Goal: Information Seeking & Learning: Find specific page/section

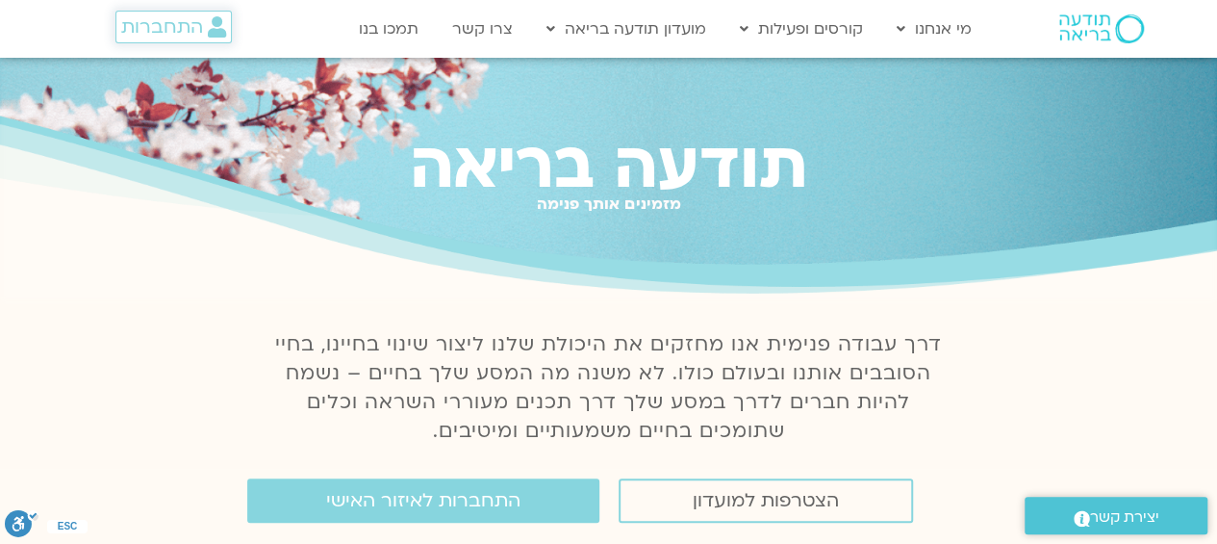
click at [169, 34] on span "התחברות" at bounding box center [162, 26] width 82 height 21
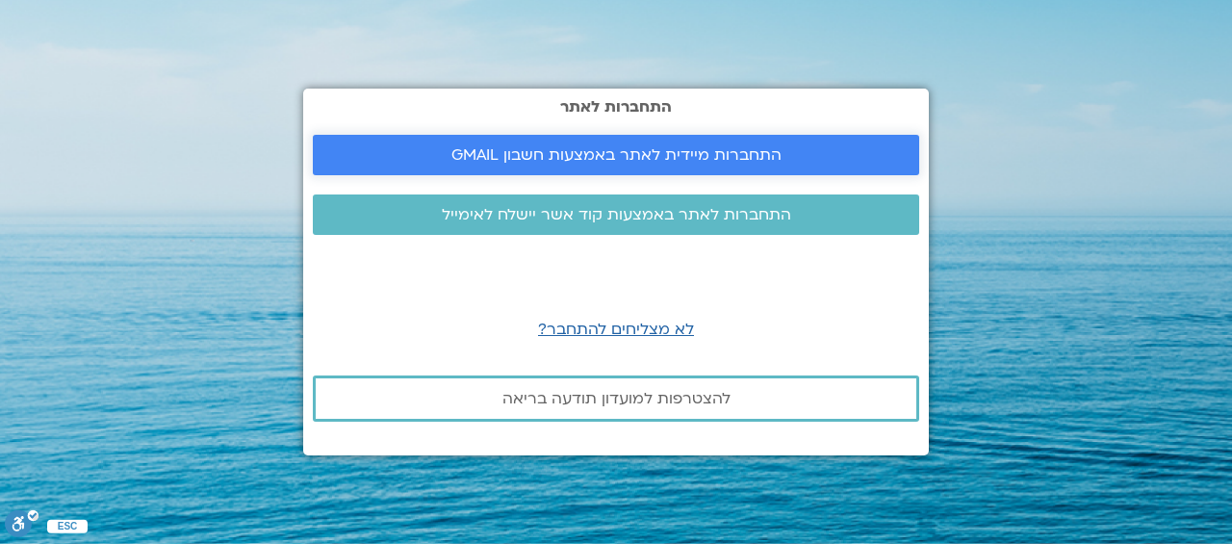
click at [563, 152] on span "התחברות מיידית לאתר באמצעות חשבון GMAIL" at bounding box center [616, 154] width 330 height 17
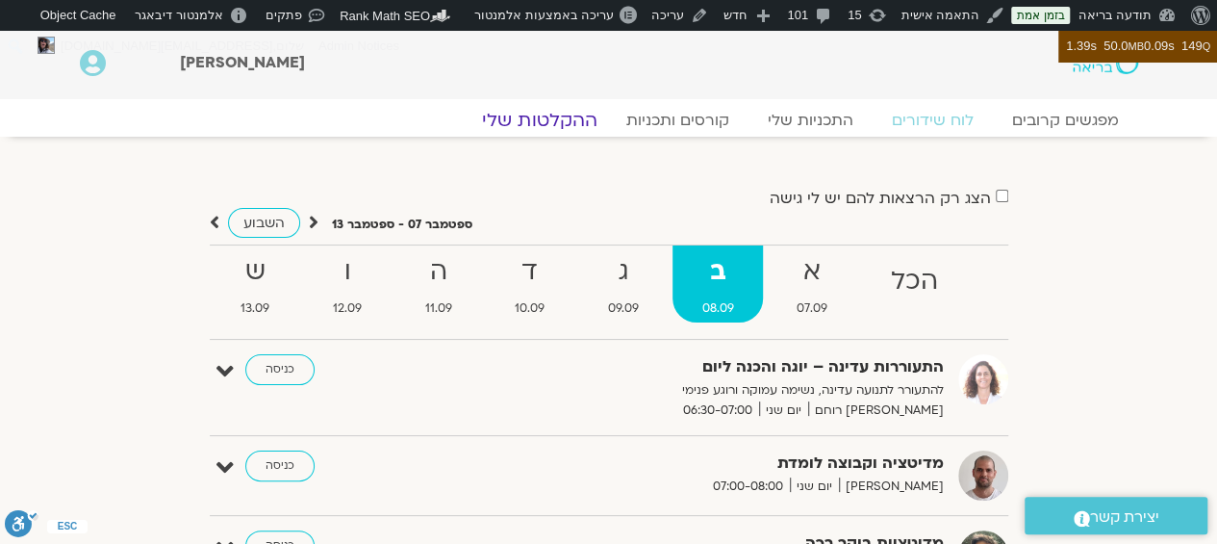
click at [547, 118] on link "ההקלטות שלי" at bounding box center [540, 120] width 162 height 23
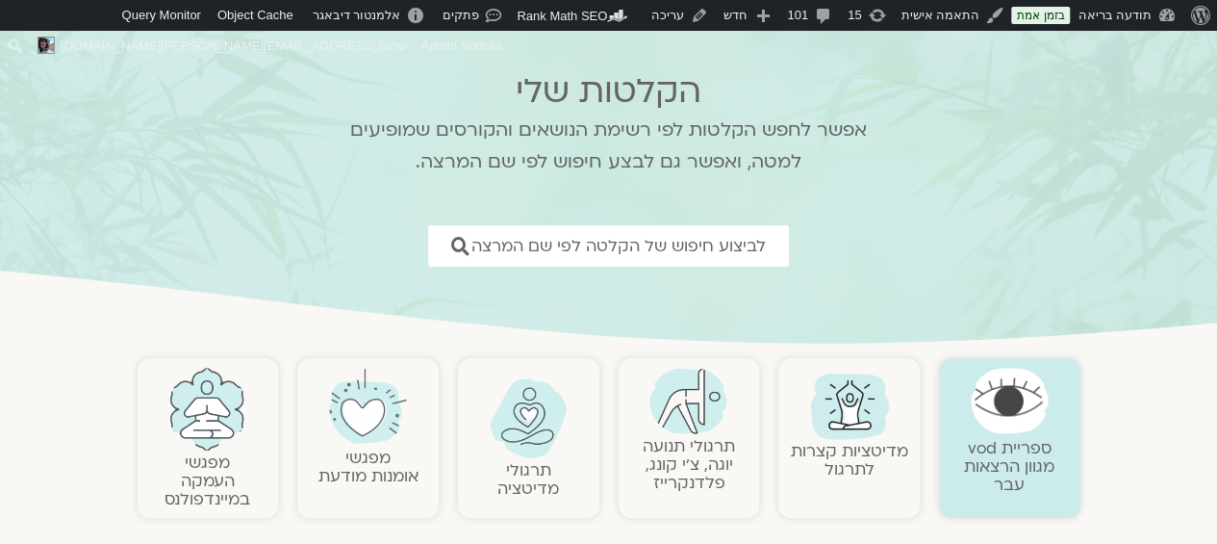
scroll to position [114, 0]
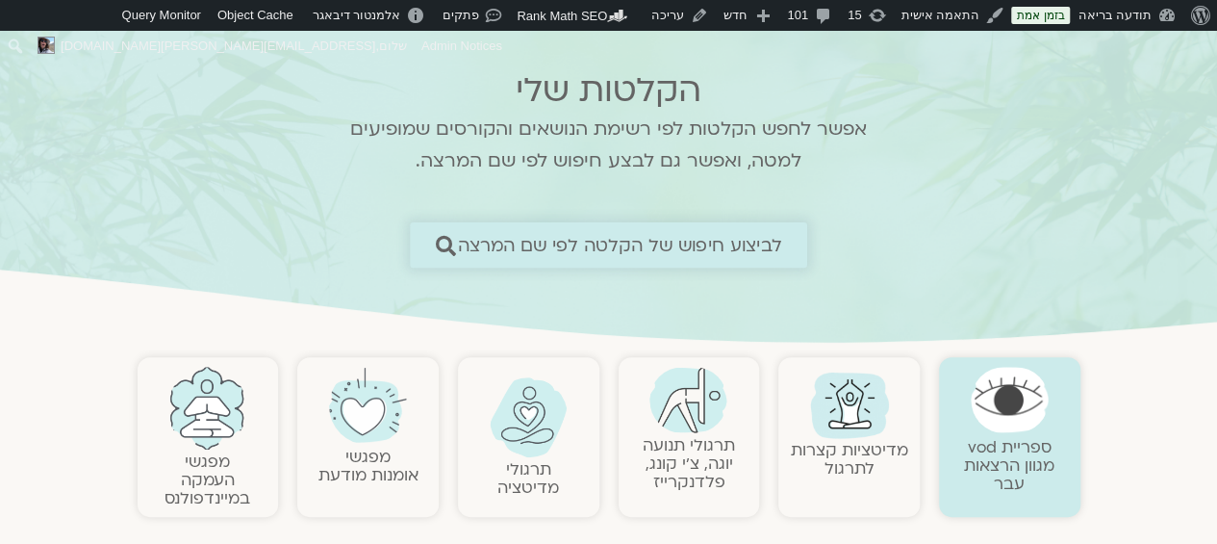
click at [572, 243] on span "לביצוע חיפוש של הקלטה לפי שם המרצה" at bounding box center [620, 245] width 324 height 20
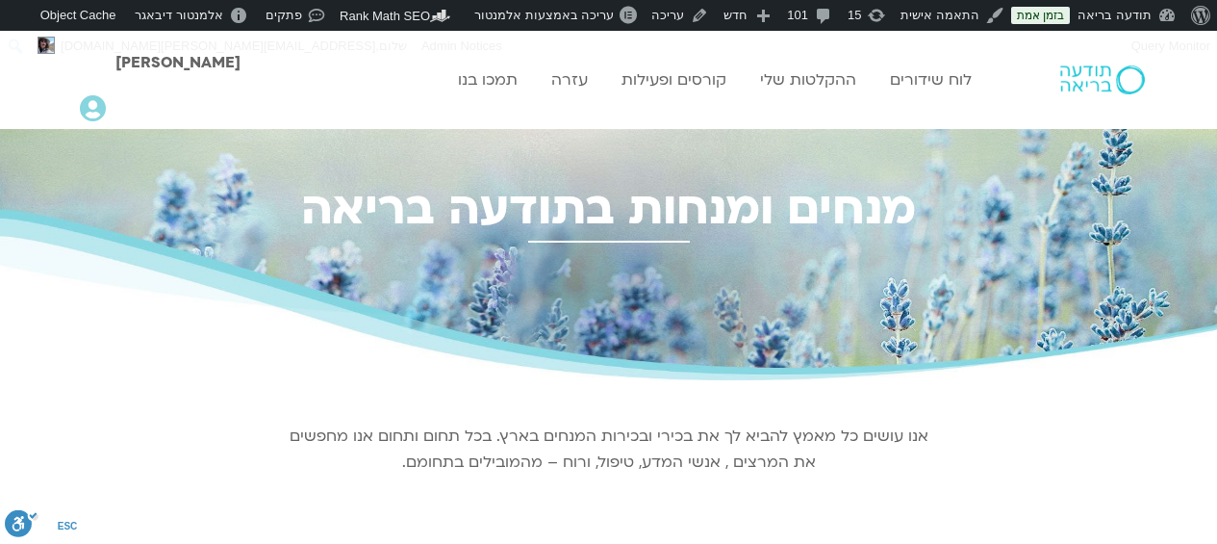
scroll to position [495, 0]
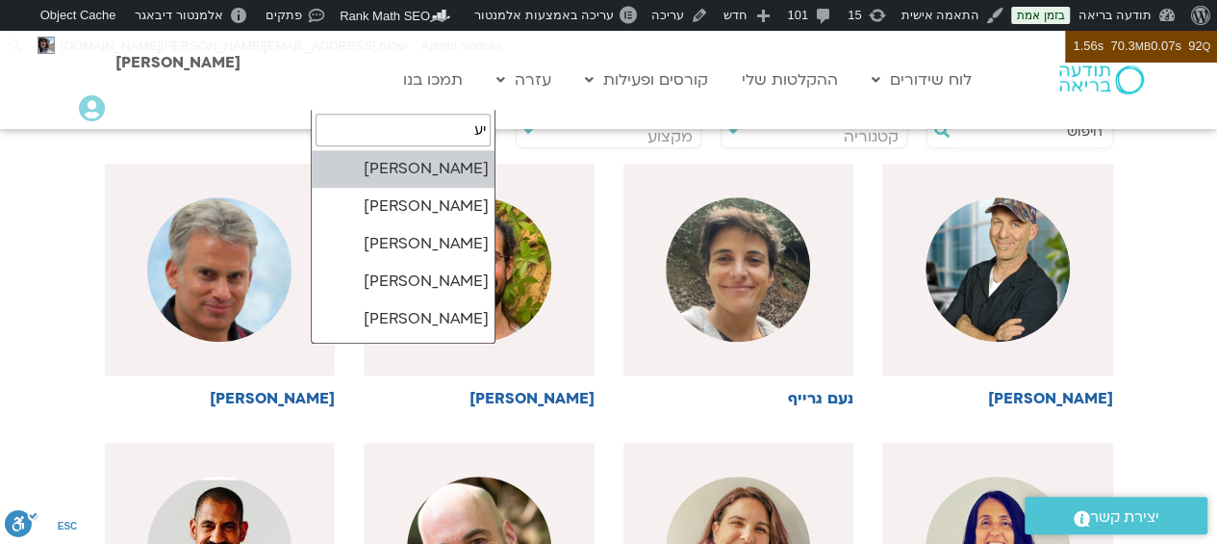
type input "יעל"
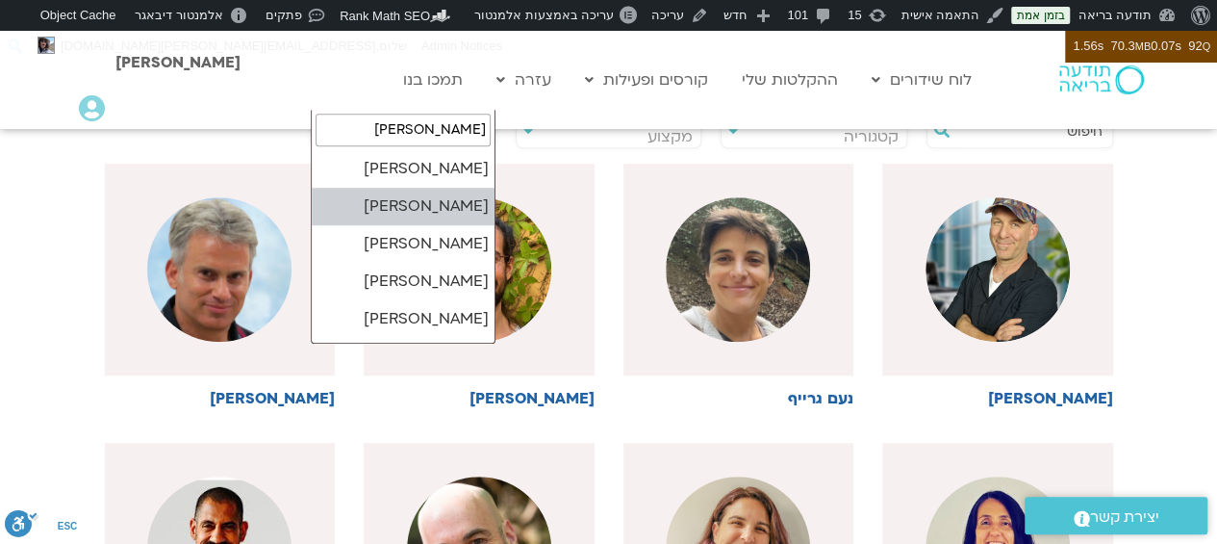
select select "*****"
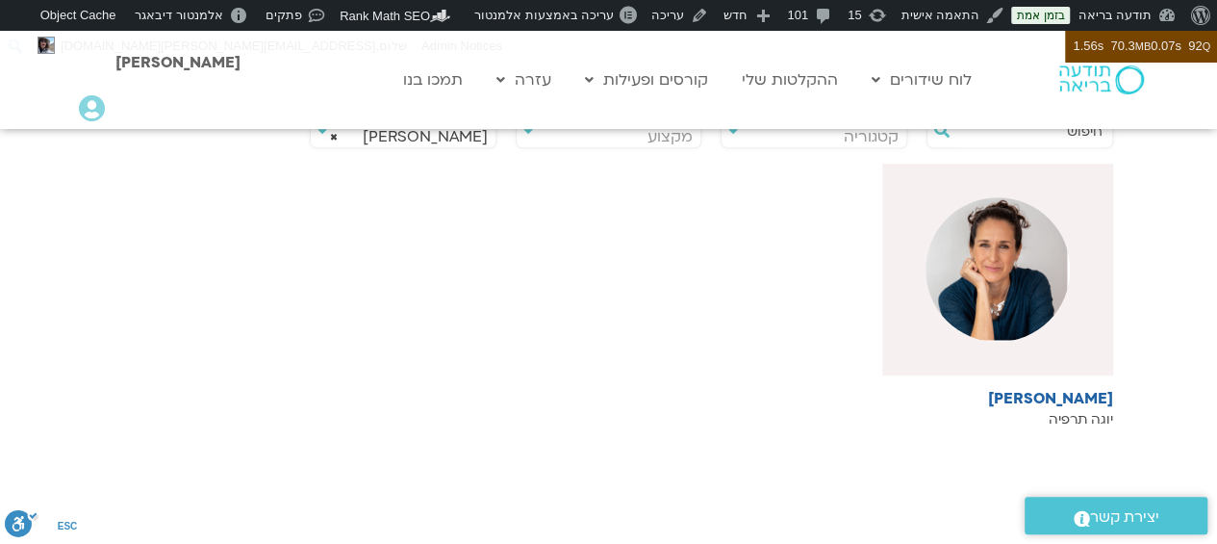
click at [931, 269] on img at bounding box center [998, 269] width 144 height 144
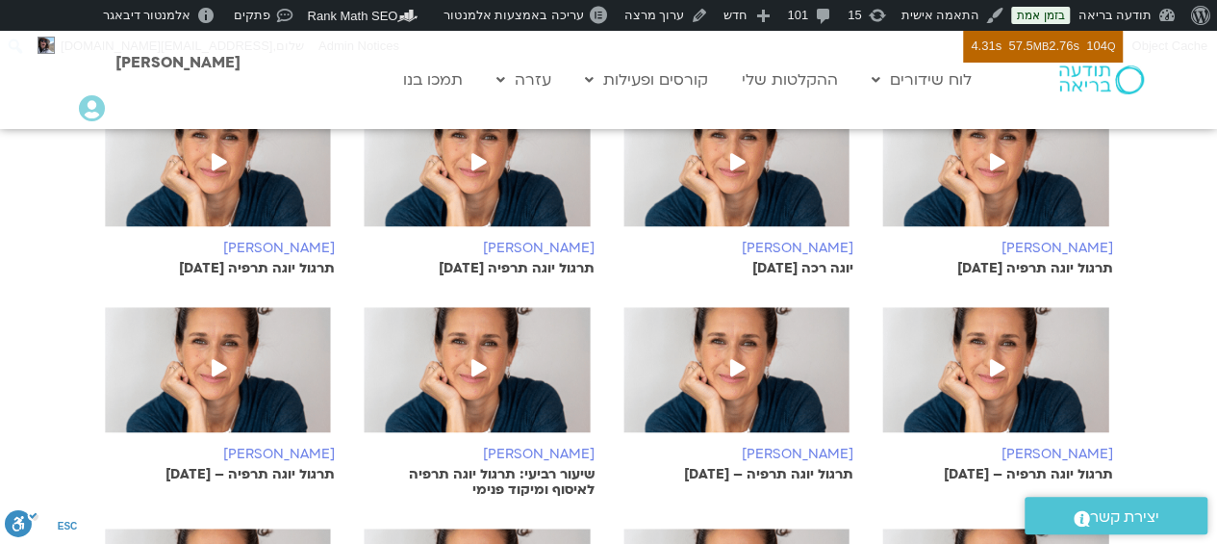
scroll to position [710, 0]
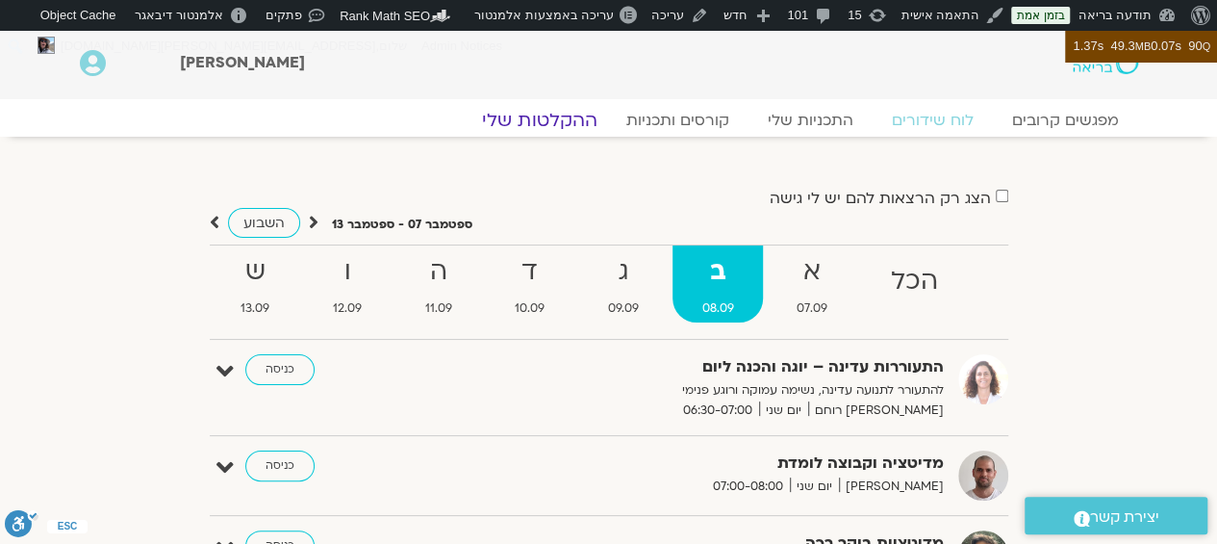
click at [566, 120] on link "ההקלטות שלי" at bounding box center [540, 120] width 162 height 23
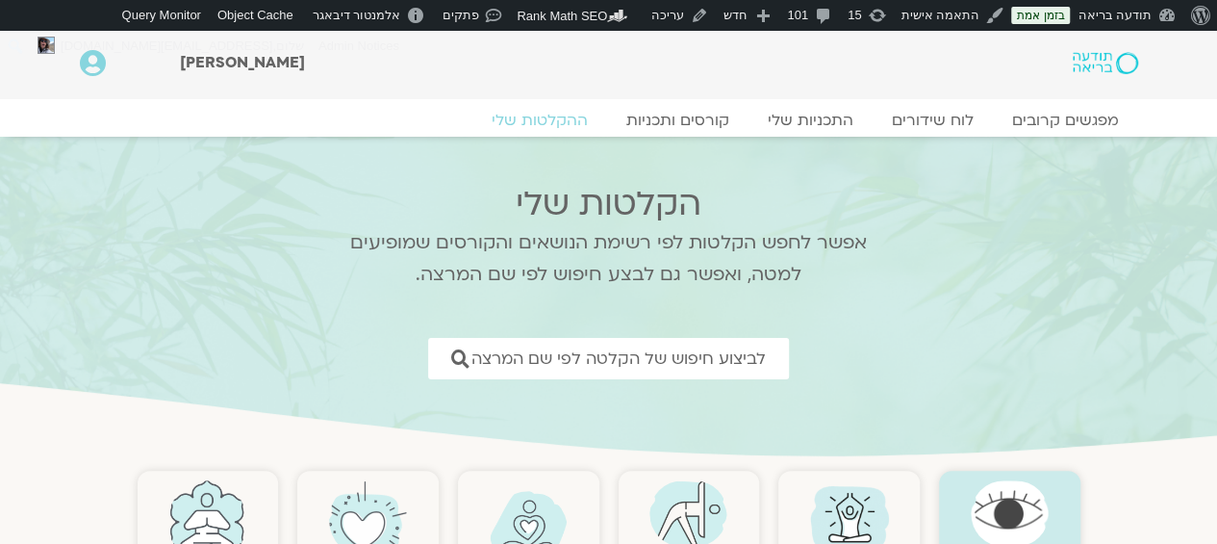
scroll to position [357, 0]
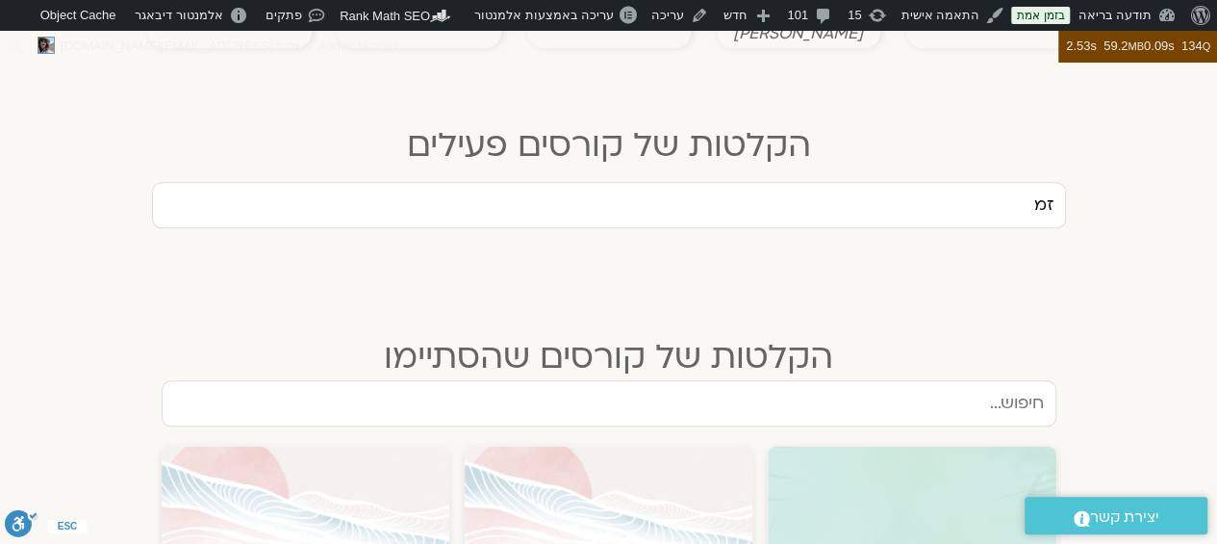
click at [897, 182] on input "זמ" at bounding box center [609, 205] width 914 height 46
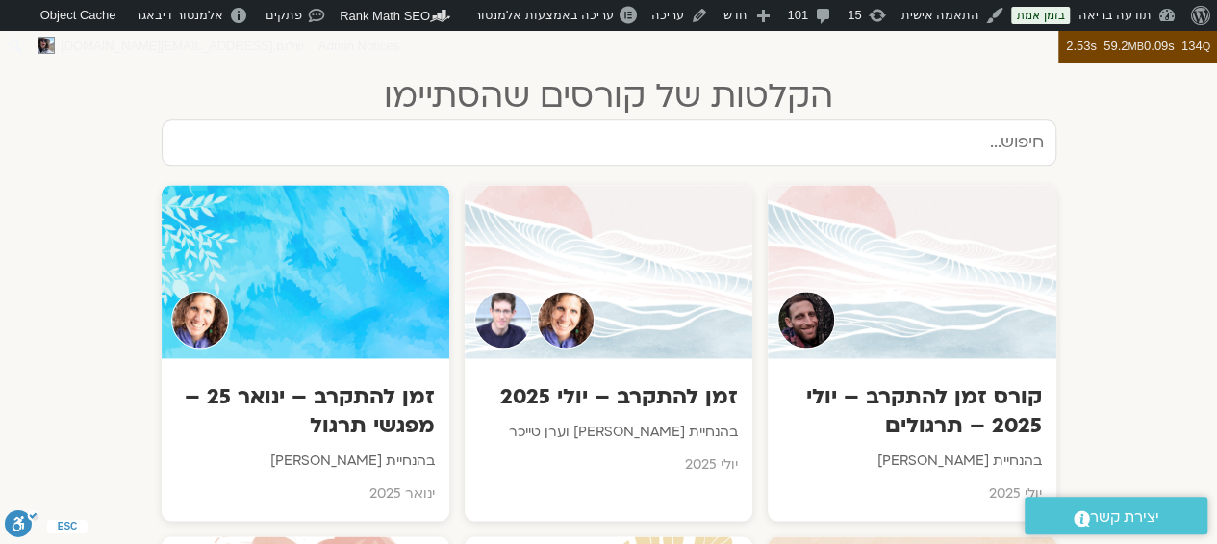
scroll to position [1188, 0]
type input "זמן לה"
click at [997, 124] on input "text" at bounding box center [609, 141] width 895 height 46
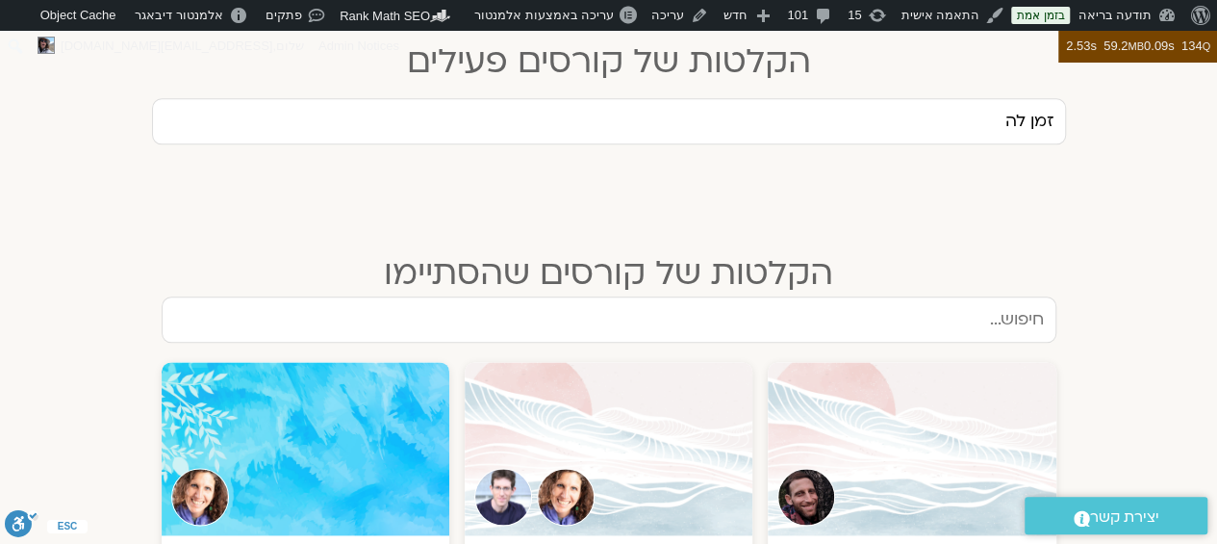
scroll to position [1011, 0]
click at [839, 295] on input "text" at bounding box center [609, 318] width 895 height 46
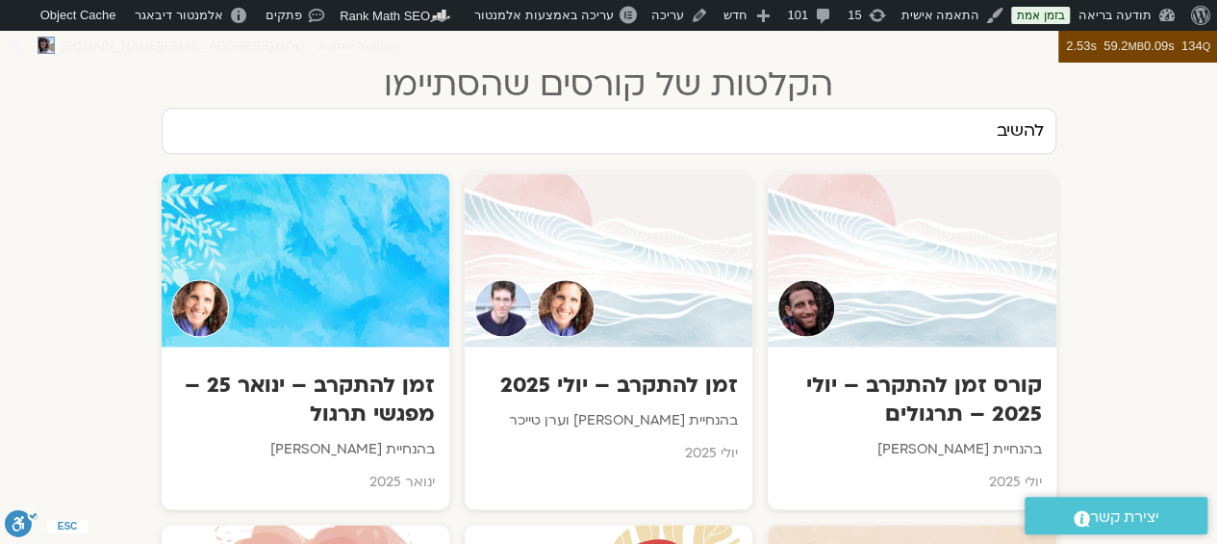
scroll to position [1199, 0]
type input "להשיב את הא"
type input "ה"
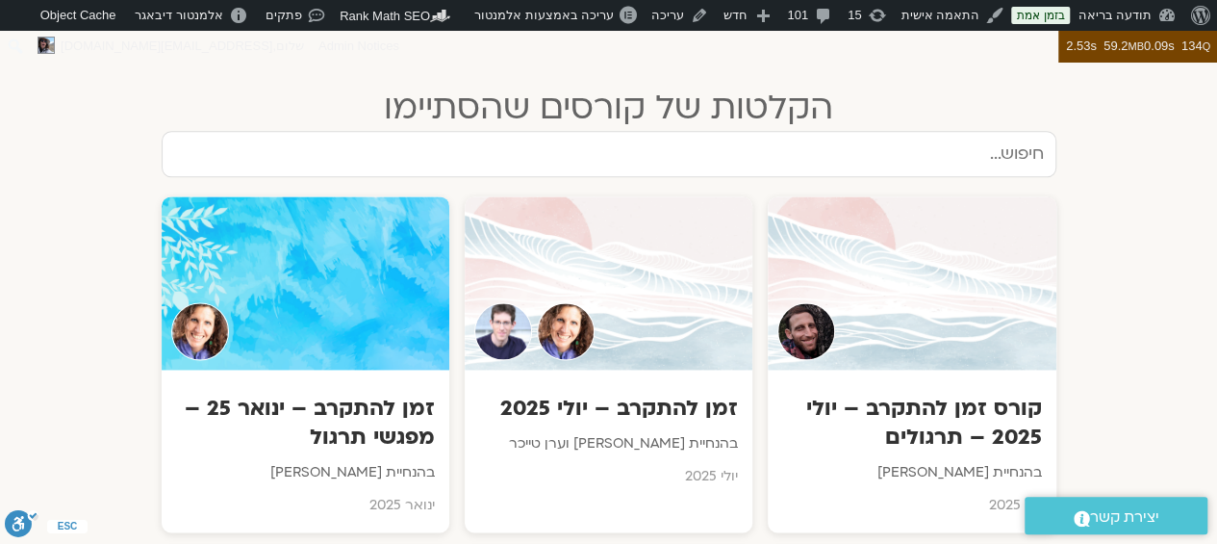
scroll to position [1174, 0]
click at [989, 143] on input "text" at bounding box center [609, 155] width 895 height 46
type input "כ"
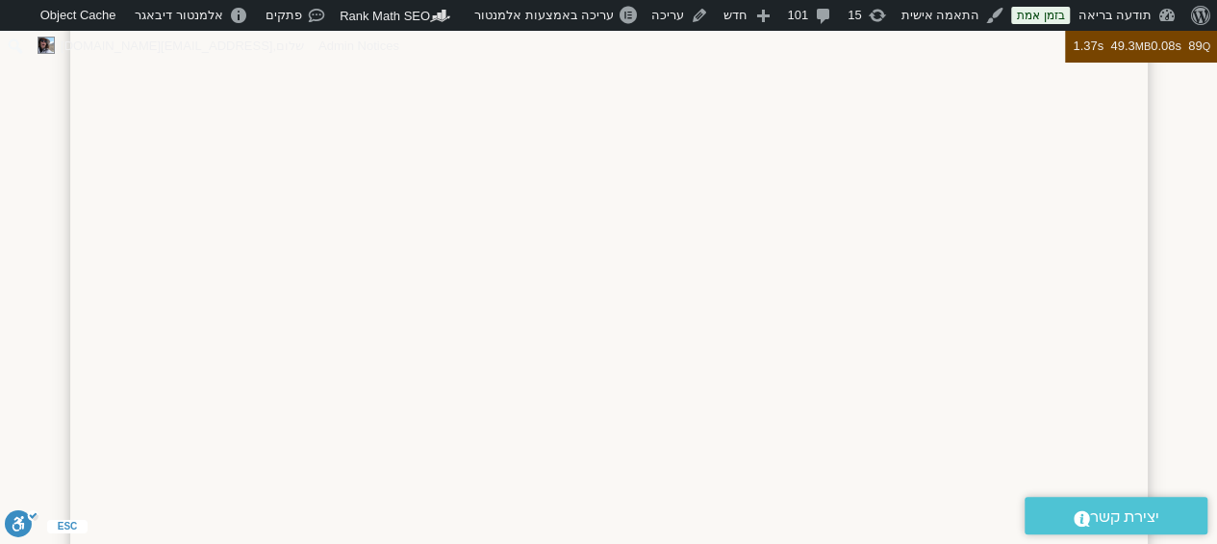
scroll to position [1775, 0]
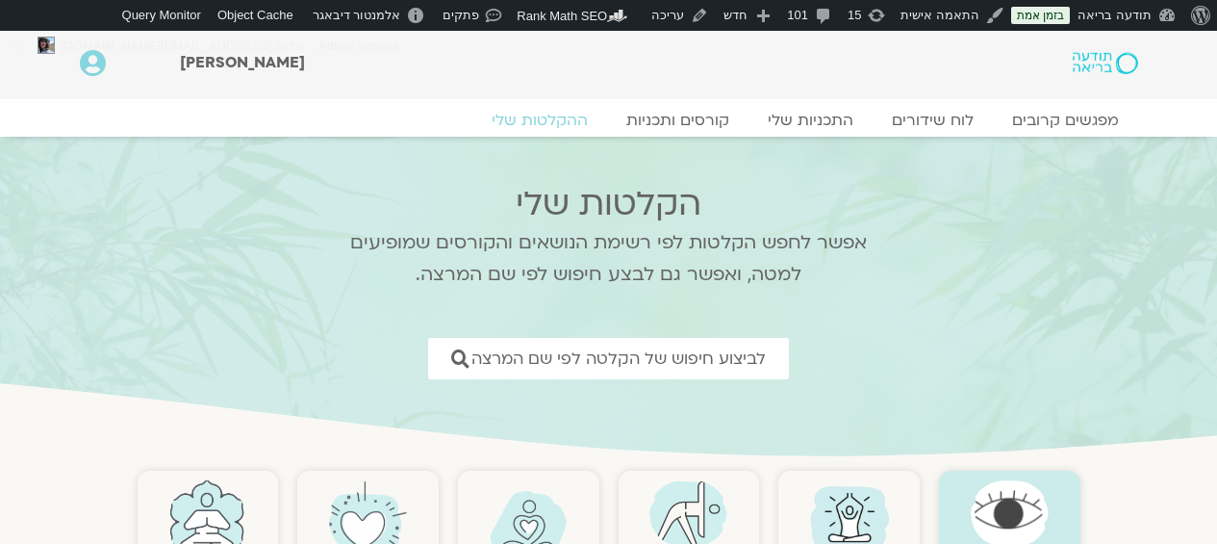
scroll to position [1215, 0]
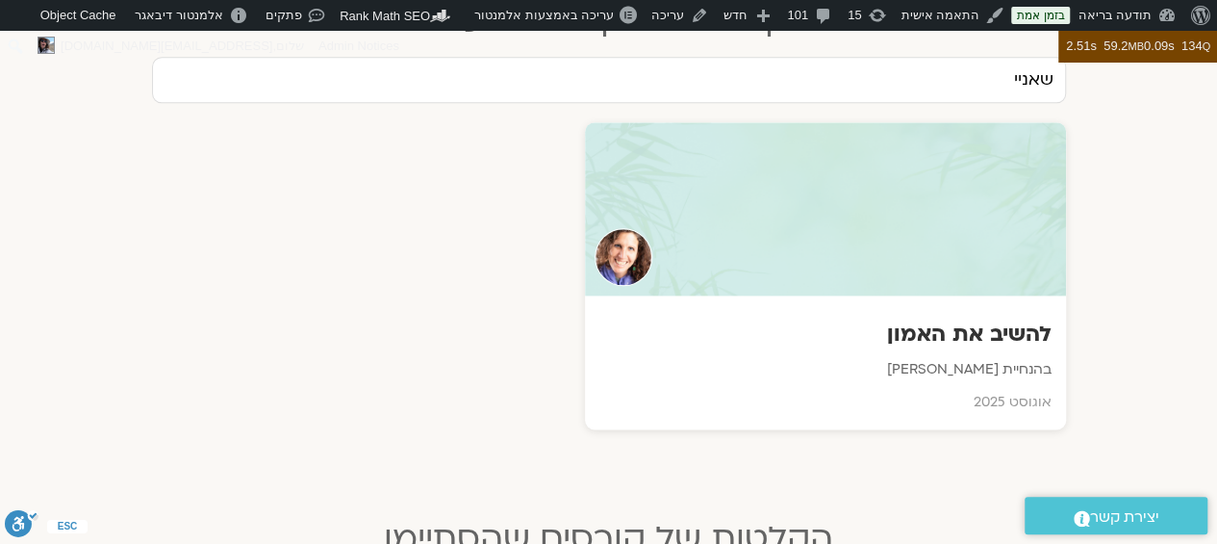
scroll to position [832, 0]
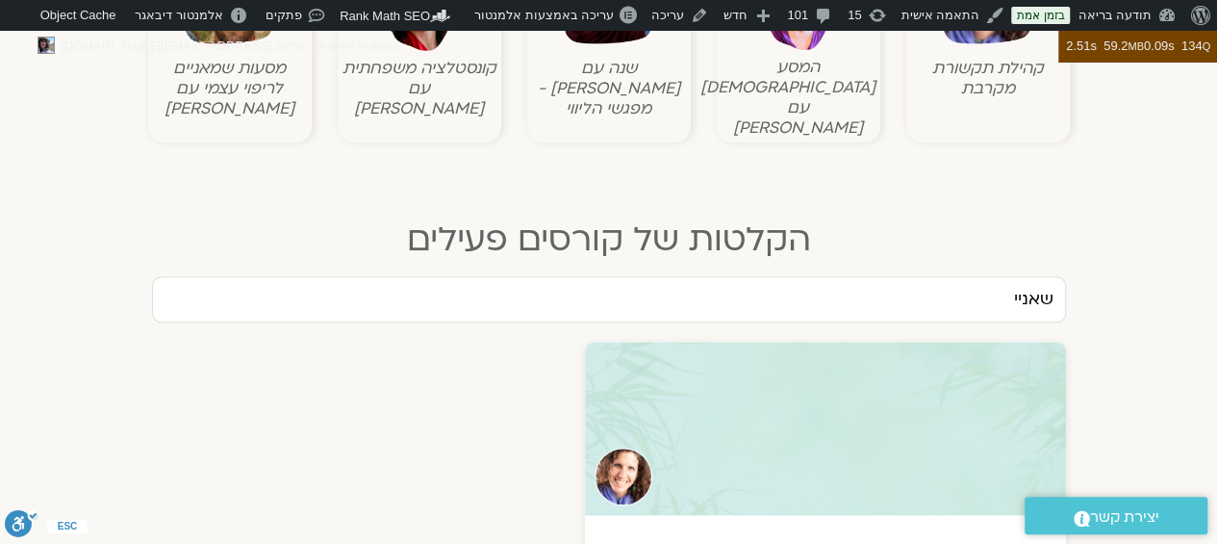
click at [912, 276] on input "שאניי" at bounding box center [609, 299] width 914 height 46
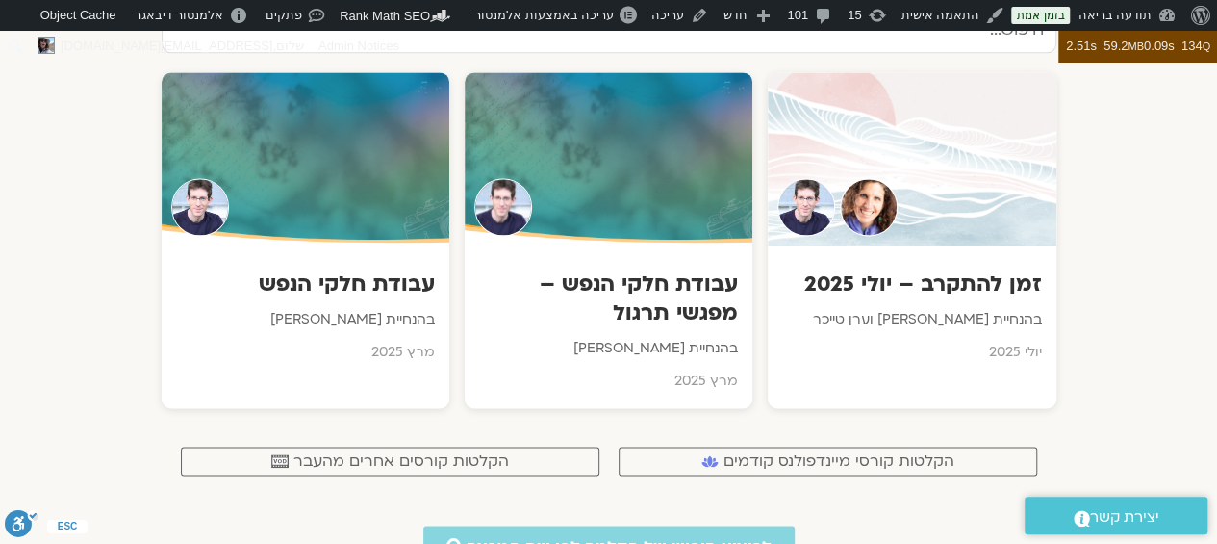
scroll to position [1309, 0]
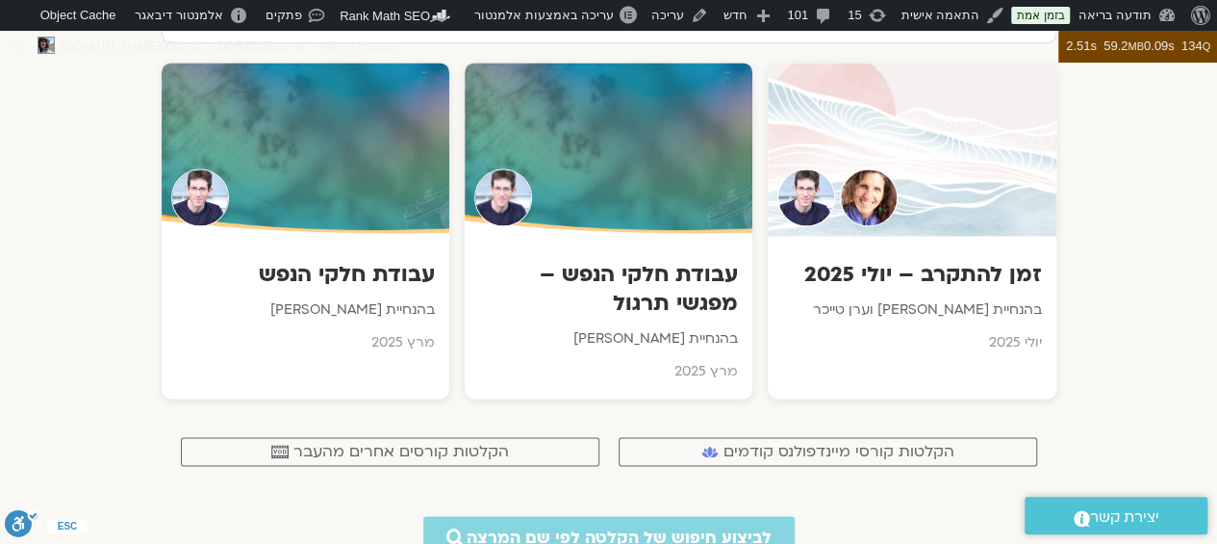
type input "ערן טיי"
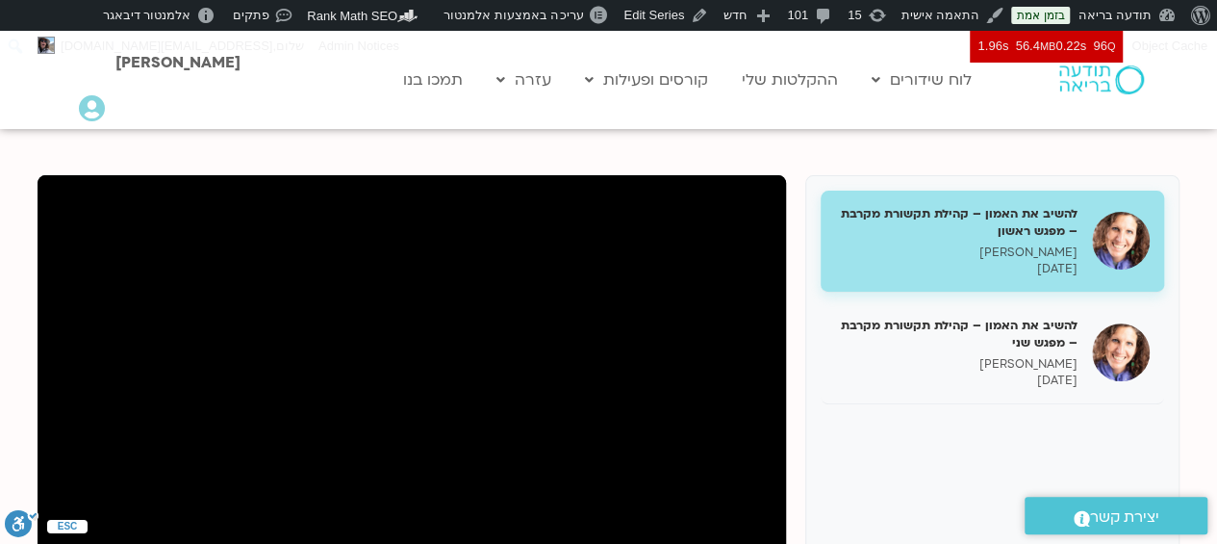
scroll to position [255, 0]
